Goal: Information Seeking & Learning: Learn about a topic

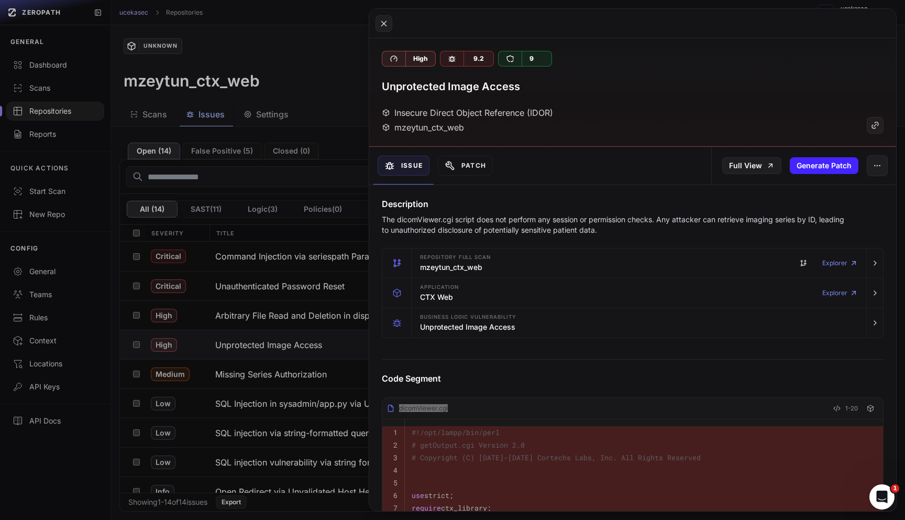
scroll to position [285, 0]
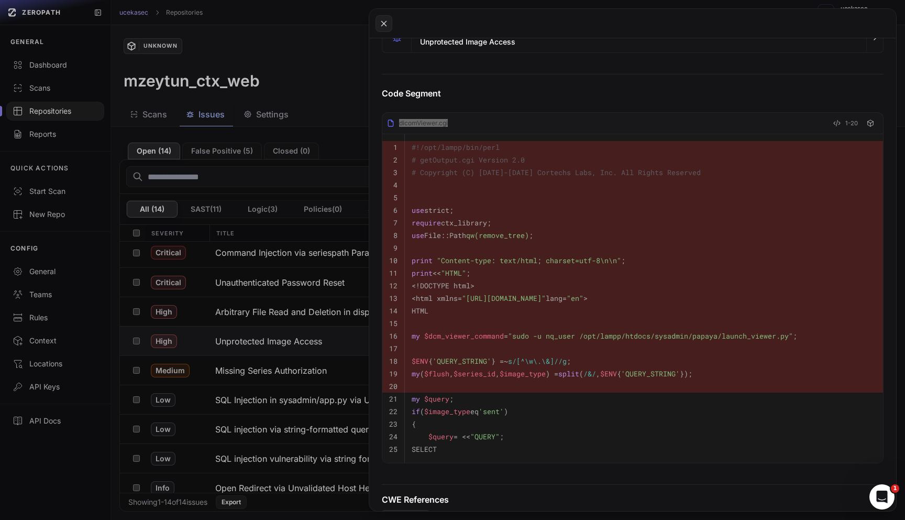
click at [48, 9] on button at bounding box center [452, 260] width 905 height 520
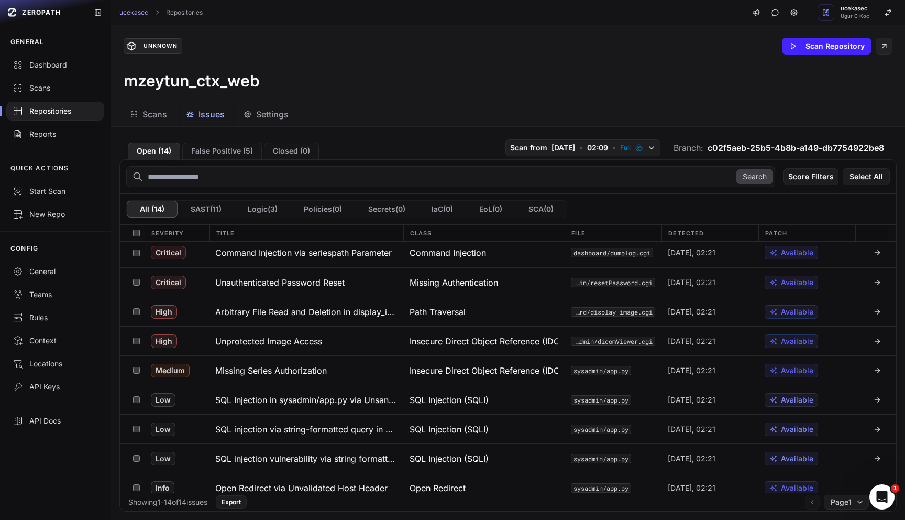
click at [48, 9] on span "ZEROPATH" at bounding box center [41, 12] width 39 height 8
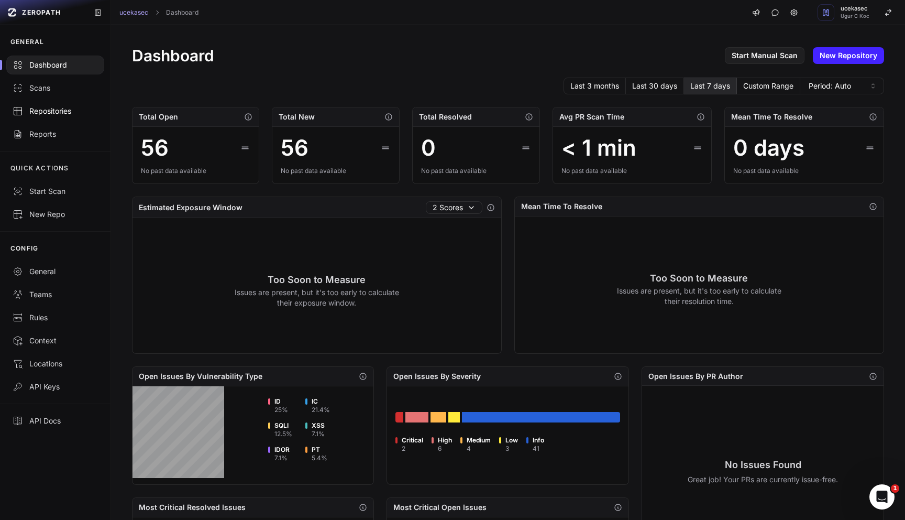
click at [41, 122] on link "Repositories" at bounding box center [55, 111] width 111 height 23
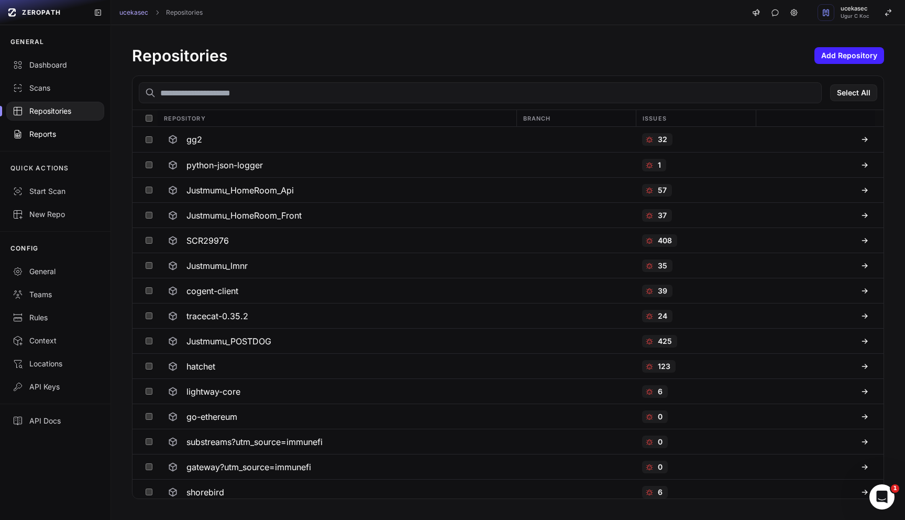
click at [42, 131] on div "Reports" at bounding box center [55, 134] width 85 height 10
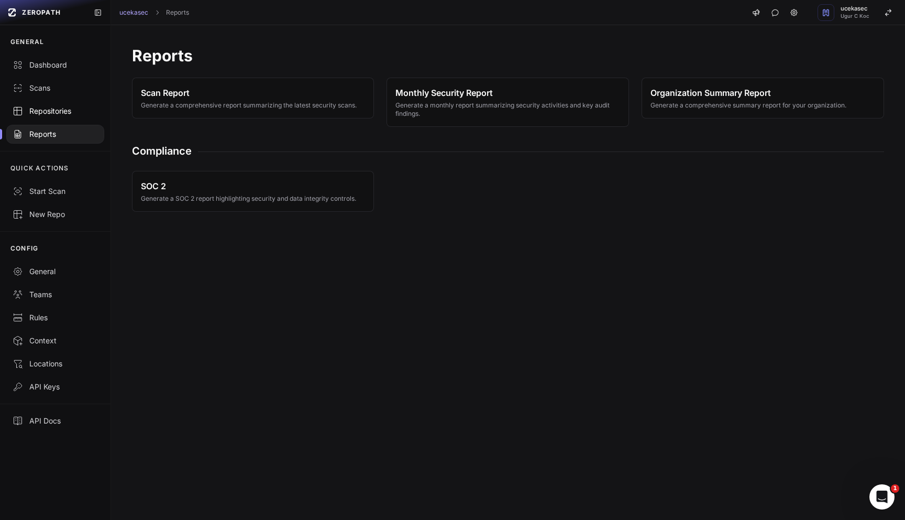
click at [53, 103] on link "Repositories" at bounding box center [55, 111] width 111 height 23
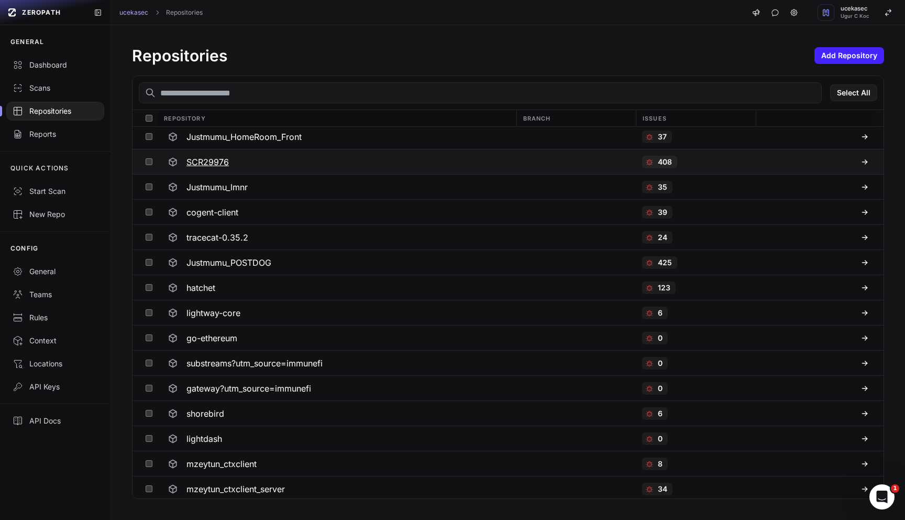
scroll to position [106, 0]
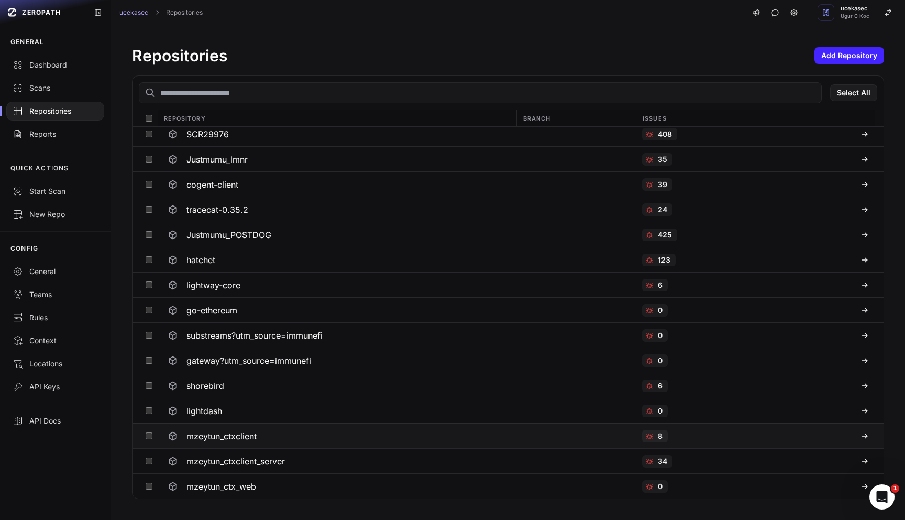
click at [228, 440] on h3 "mzeytun_ctxclient" at bounding box center [222, 436] width 70 height 13
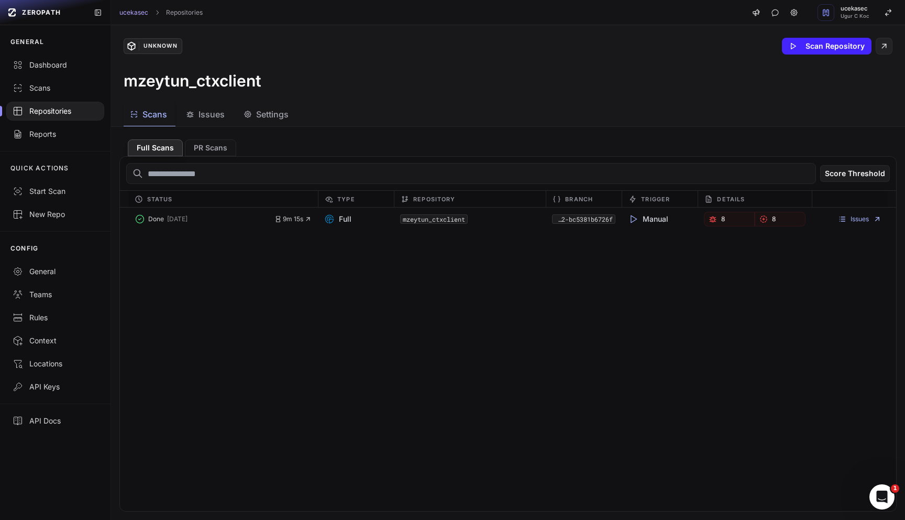
click at [206, 100] on div "Unknown Scan Repository mzeytun_ctxclient" at bounding box center [508, 64] width 794 height 78
click at [207, 113] on span "Issues" at bounding box center [212, 114] width 26 height 13
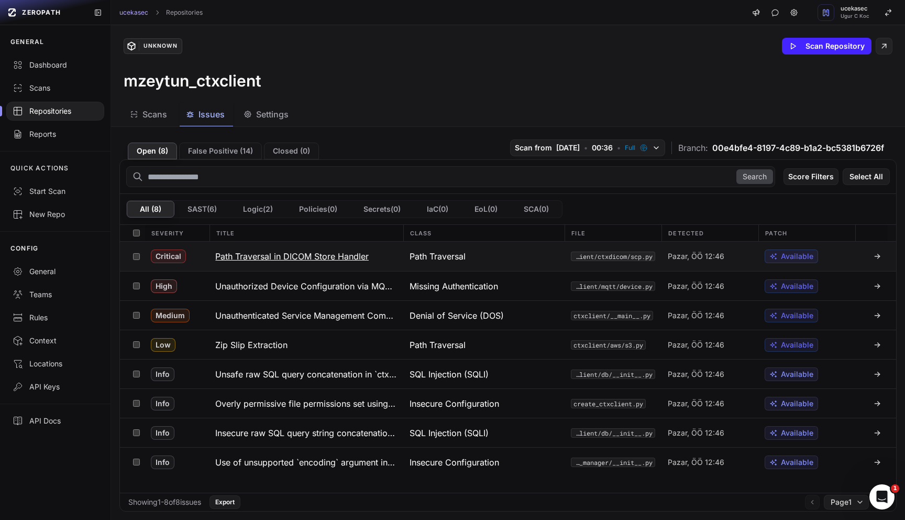
click at [323, 257] on h3 "Path Traversal in DICOM Store Handler" at bounding box center [292, 256] width 154 height 13
click at [321, 259] on h3 "Path Traversal in DICOM Store Handler" at bounding box center [292, 256] width 154 height 13
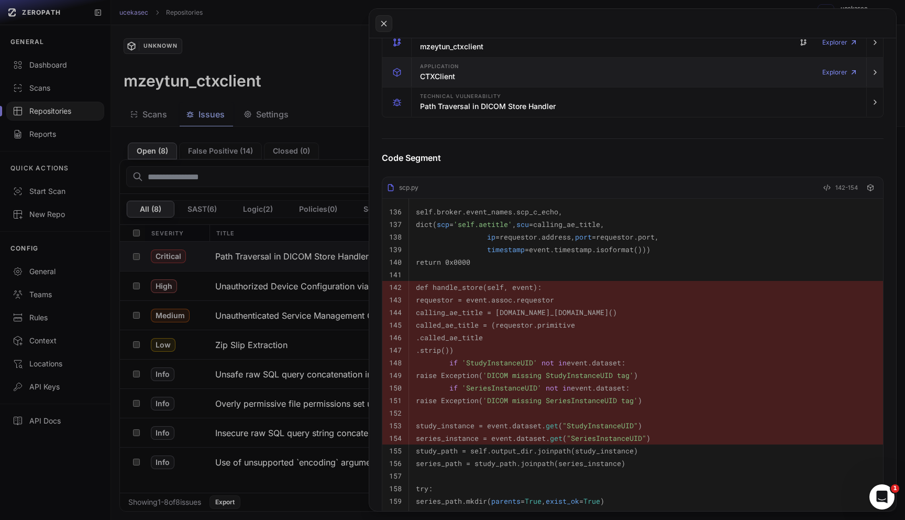
scroll to position [264, 0]
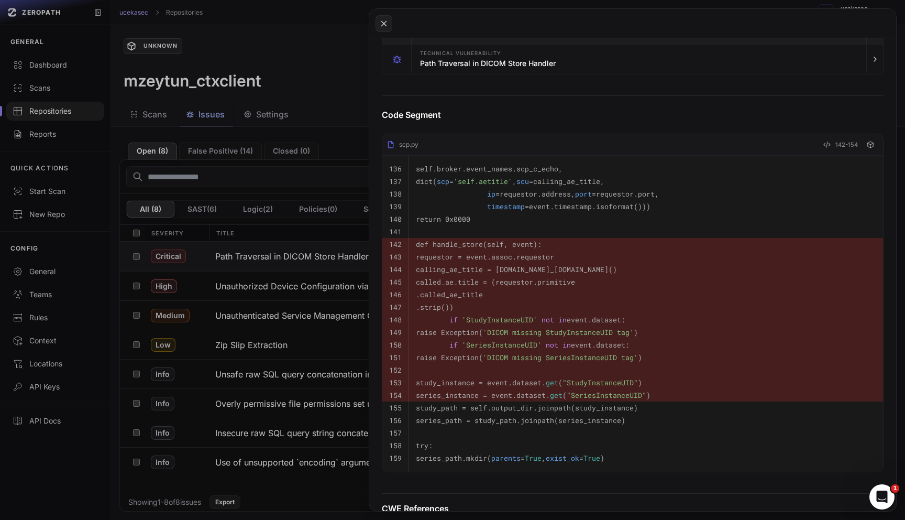
click at [423, 283] on code "called_ae_title = (requestor.primitive" at bounding box center [495, 281] width 159 height 9
click at [642, 373] on pre at bounding box center [646, 370] width 461 height 13
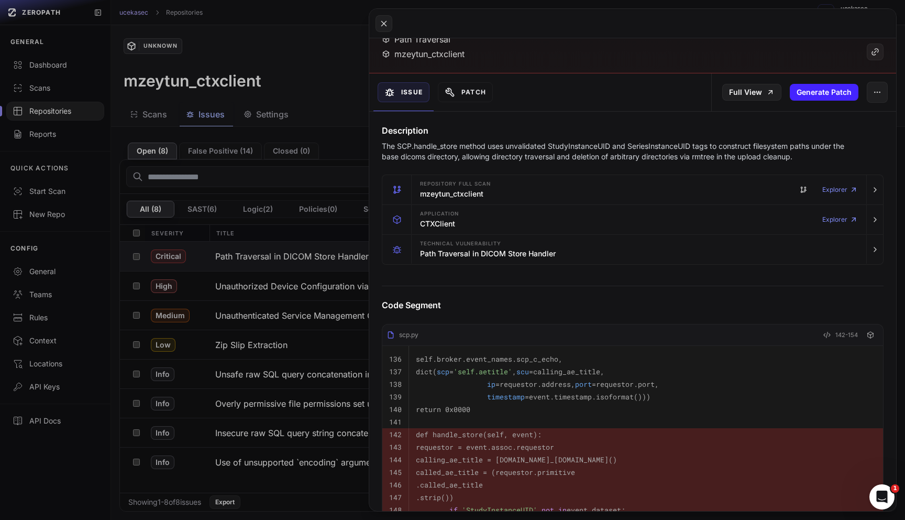
scroll to position [76, 0]
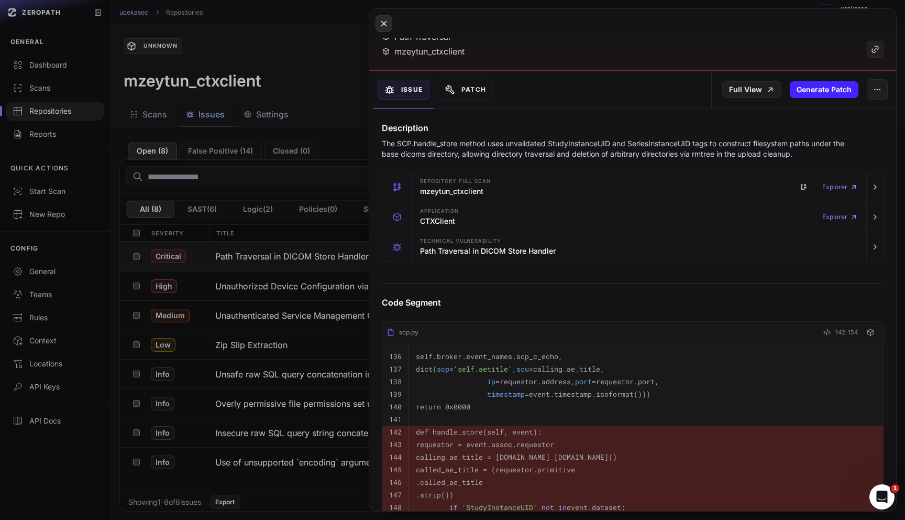
click at [381, 18] on icon at bounding box center [383, 23] width 9 height 13
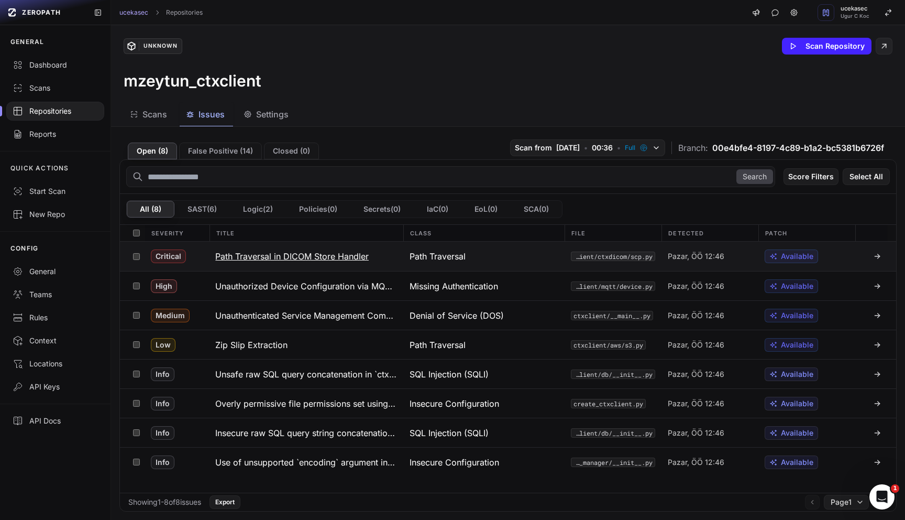
click at [281, 252] on h3 "Path Traversal in DICOM Store Handler" at bounding box center [292, 256] width 154 height 13
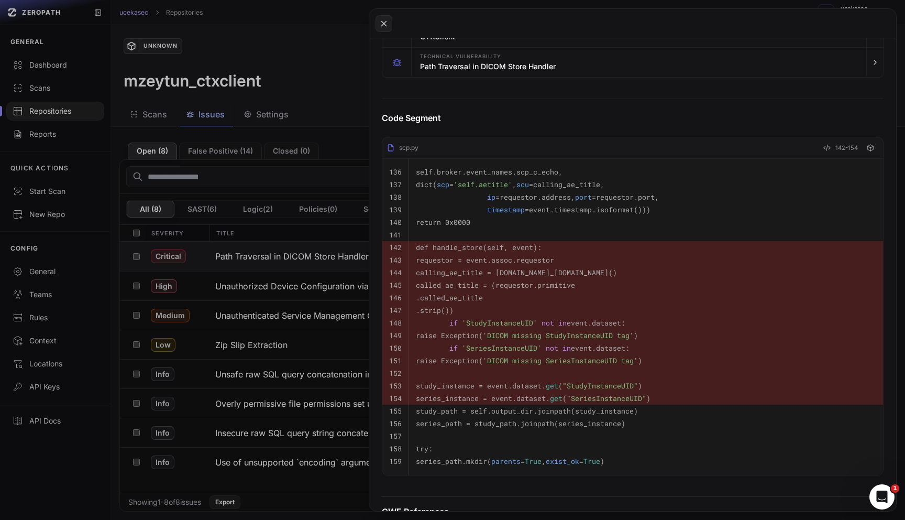
scroll to position [261, 0]
